Goal: Find specific page/section: Find specific page/section

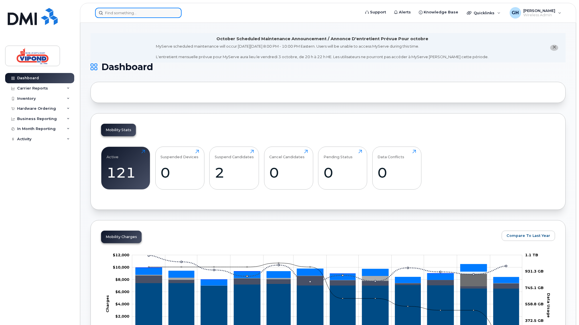
click at [139, 13] on input at bounding box center [138, 13] width 86 height 10
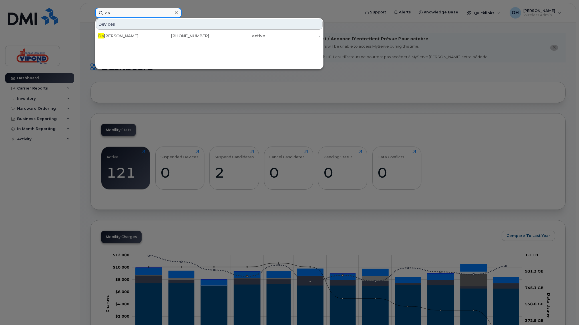
type input "d"
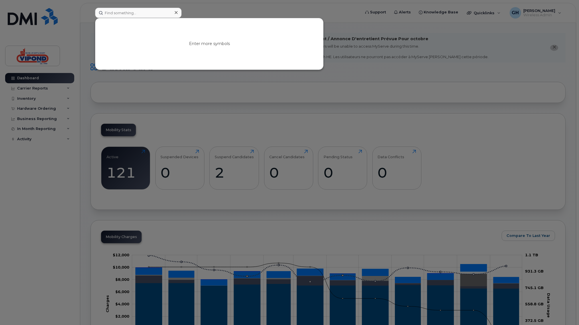
click at [33, 151] on div at bounding box center [289, 162] width 579 height 325
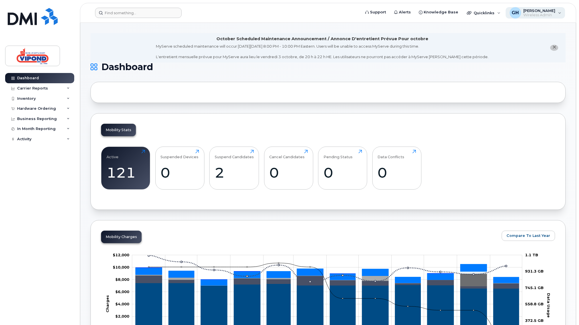
click at [341, 14] on div "[PERSON_NAME] Wireless Admin" at bounding box center [536, 12] width 60 height 11
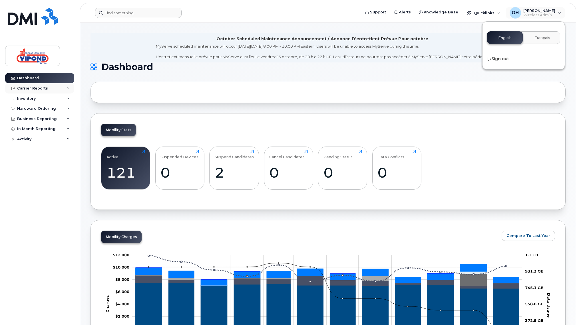
click at [49, 87] on div "Carrier Reports" at bounding box center [39, 88] width 69 height 10
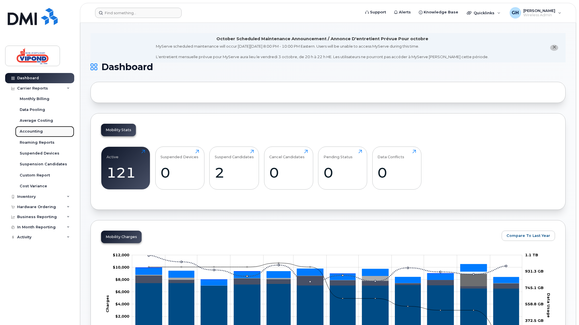
click at [38, 134] on div "Accounting" at bounding box center [31, 131] width 23 height 5
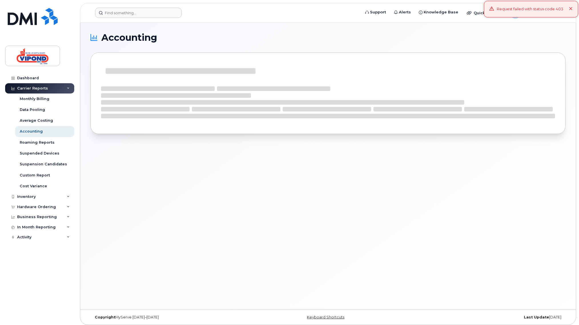
click at [69, 86] on div "Carrier Reports" at bounding box center [39, 88] width 69 height 10
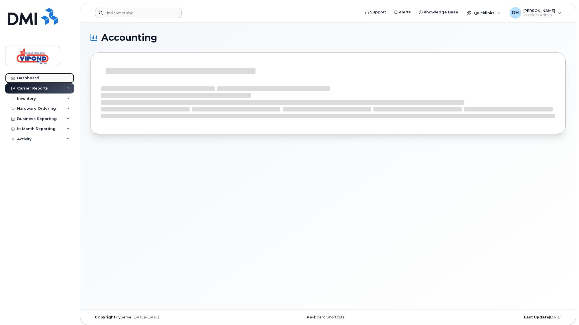
click at [30, 76] on div "Dashboard" at bounding box center [28, 78] width 22 height 5
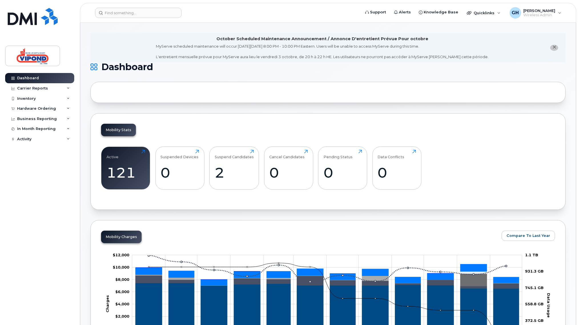
click at [553, 48] on icon "close notification" at bounding box center [554, 47] width 4 height 4
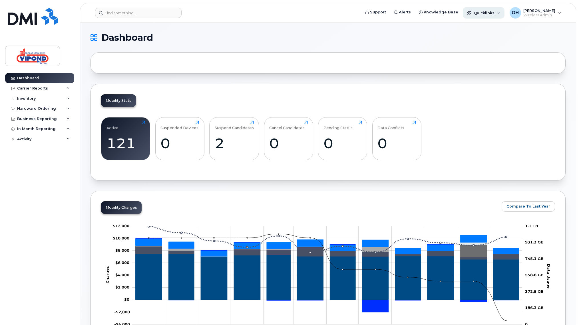
click at [502, 14] on div "Quicklinks" at bounding box center [484, 12] width 42 height 11
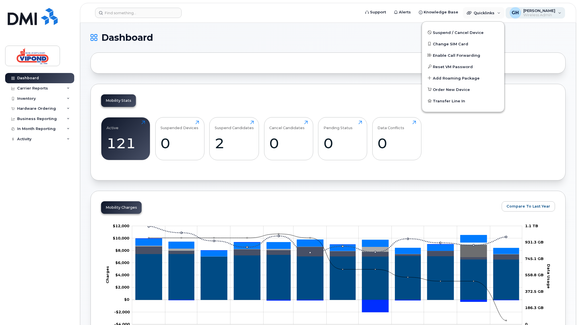
click at [535, 12] on span "[PERSON_NAME]" at bounding box center [539, 10] width 32 height 5
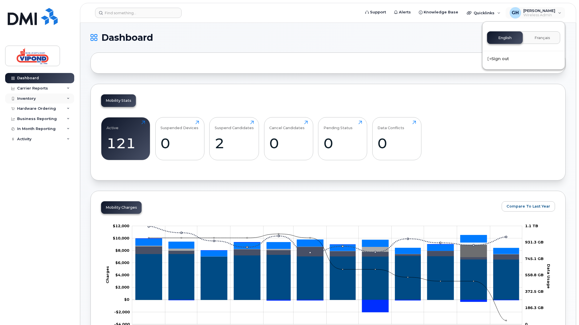
click at [71, 97] on div "Inventory" at bounding box center [39, 99] width 69 height 10
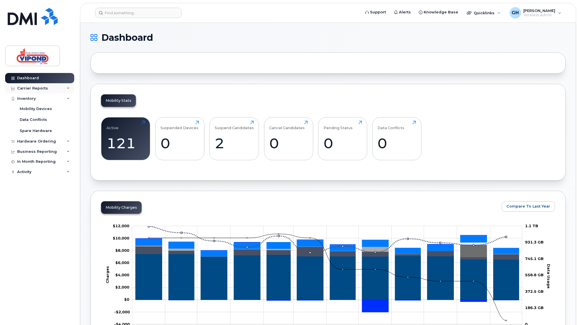
click at [68, 89] on icon at bounding box center [68, 88] width 3 height 3
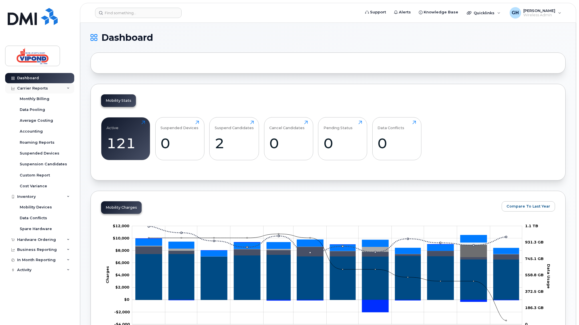
click at [68, 89] on icon at bounding box center [68, 88] width 3 height 3
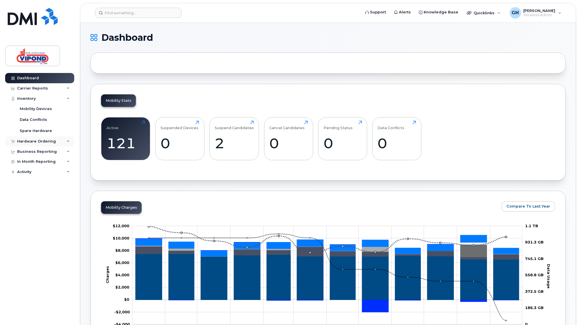
click at [68, 140] on icon at bounding box center [68, 141] width 3 height 3
click at [69, 152] on icon at bounding box center [68, 151] width 3 height 3
click at [69, 161] on icon at bounding box center [68, 161] width 3 height 3
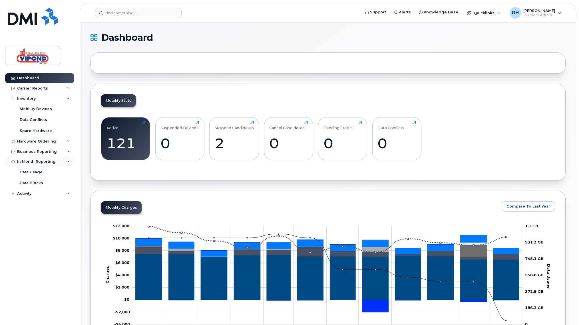
click at [69, 161] on icon at bounding box center [68, 161] width 3 height 3
click at [67, 173] on icon at bounding box center [68, 172] width 3 height 3
click at [70, 100] on div "Inventory" at bounding box center [39, 99] width 69 height 10
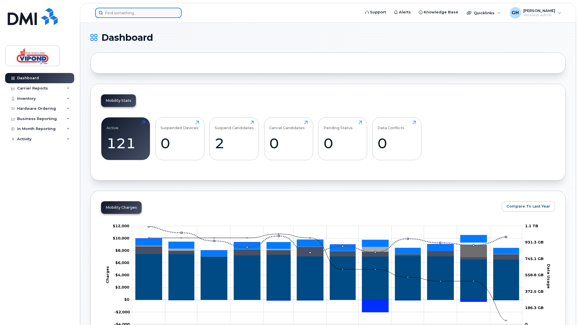
click at [117, 13] on input at bounding box center [138, 13] width 86 height 10
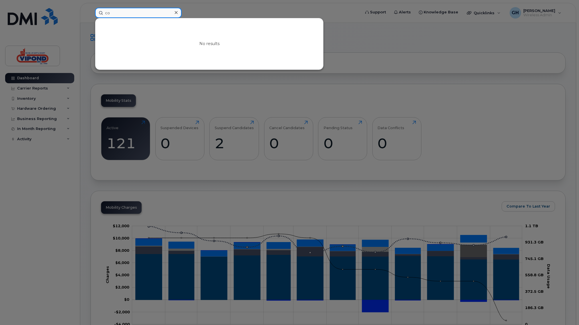
type input "c"
type input "d"
click at [36, 168] on div at bounding box center [289, 162] width 579 height 325
